Goal: Transaction & Acquisition: Purchase product/service

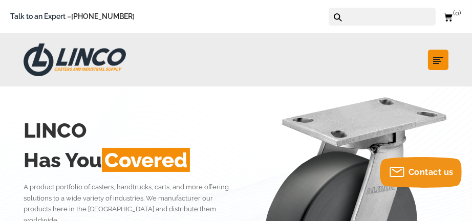
click at [212, 135] on h2 "LINCO" at bounding box center [129, 131] width 211 height 30
click at [385, 17] on input "text" at bounding box center [391, 17] width 90 height 18
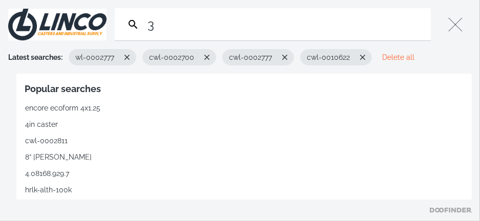
type input "3"
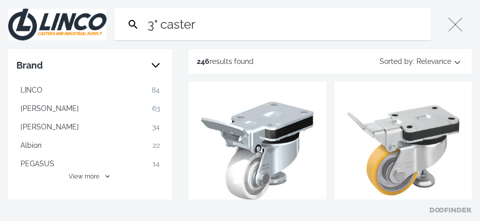
type input "3" caster"
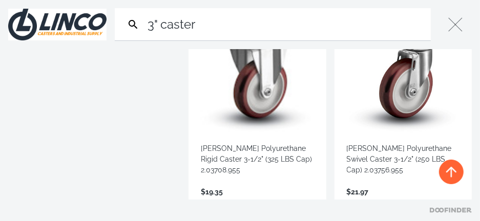
scroll to position [1512, 0]
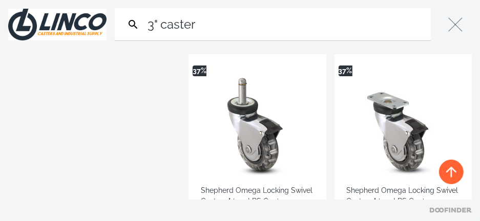
scroll to position [3557, 0]
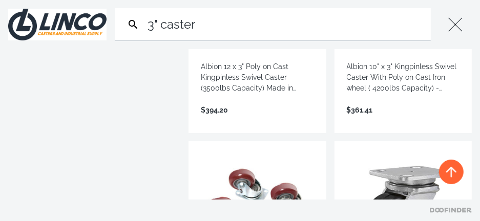
scroll to position [5581, 0]
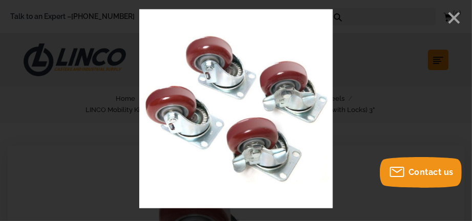
click at [456, 23] on icon "Close" at bounding box center [454, 17] width 15 height 15
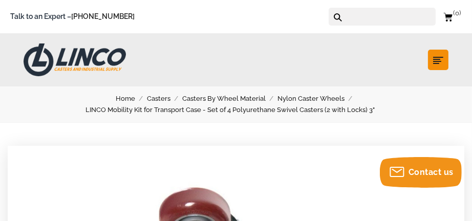
scroll to position [146, 0]
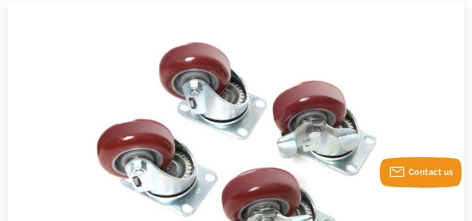
click at [407, 108] on div at bounding box center [236, 156] width 457 height 311
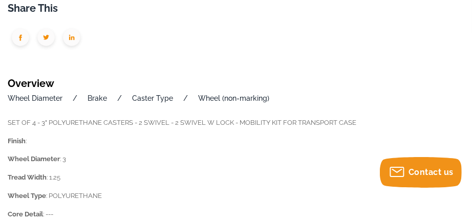
scroll to position [820, 0]
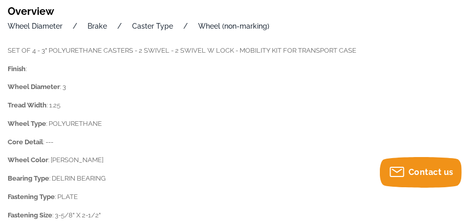
click at [302, 109] on p "Tread Width : 1.25" at bounding box center [236, 106] width 457 height 12
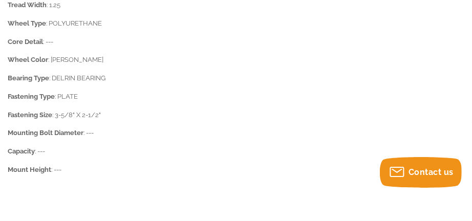
scroll to position [922, 0]
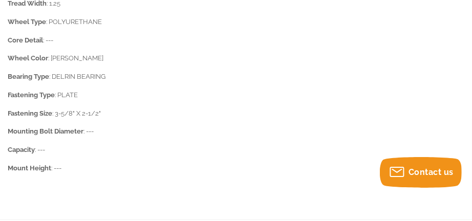
click at [413, 45] on p "Core Detail : ---" at bounding box center [236, 41] width 457 height 12
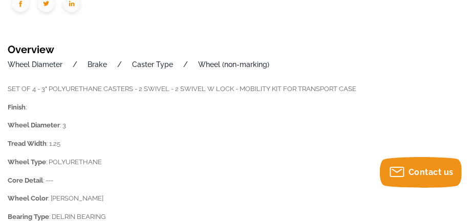
scroll to position [779, 0]
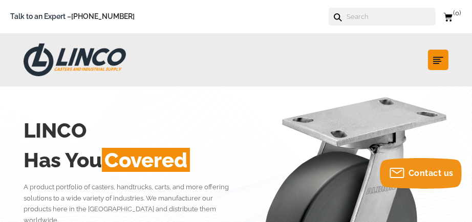
click at [363, 16] on input "text" at bounding box center [391, 17] width 90 height 18
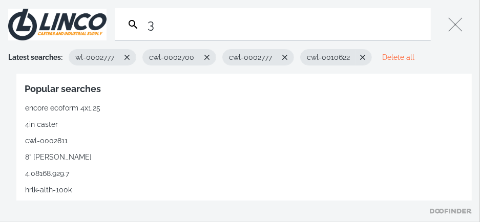
type input "3"
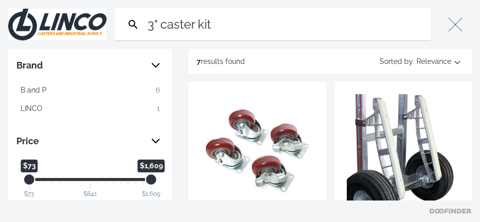
type input "3" caster kit"
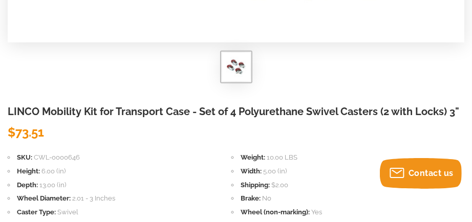
scroll to position [429, 0]
